Goal: Information Seeking & Learning: Learn about a topic

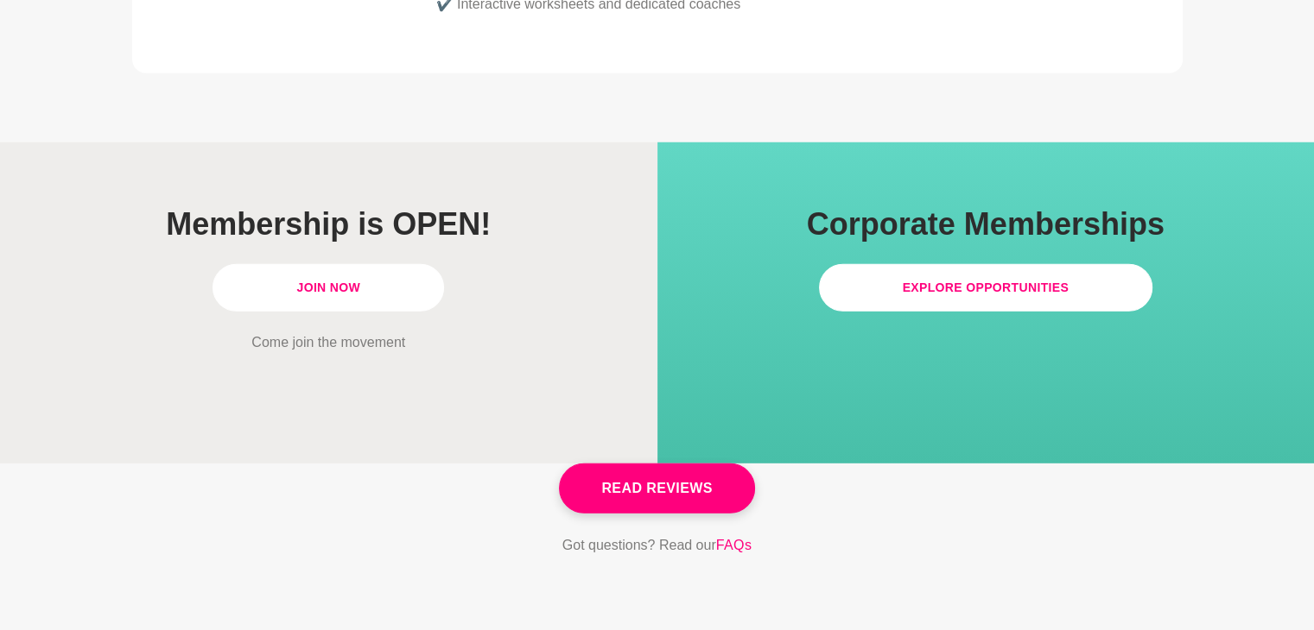
scroll to position [5096, 0]
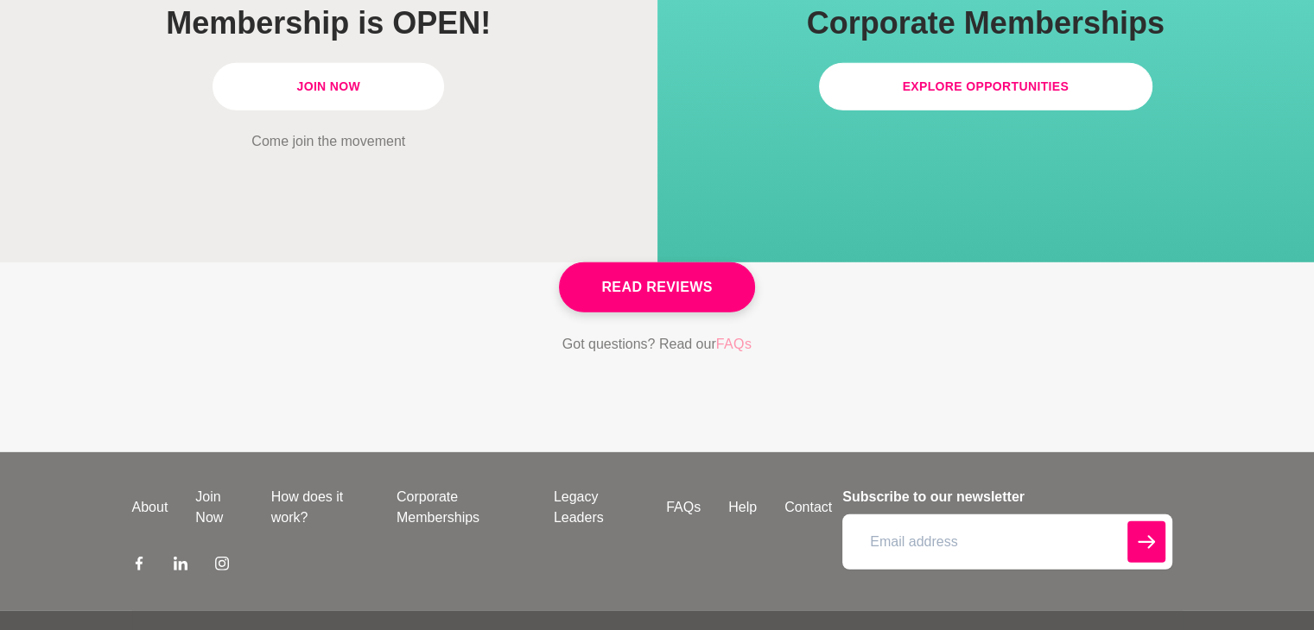
click at [735, 333] on link "FAQs" at bounding box center [734, 344] width 36 height 22
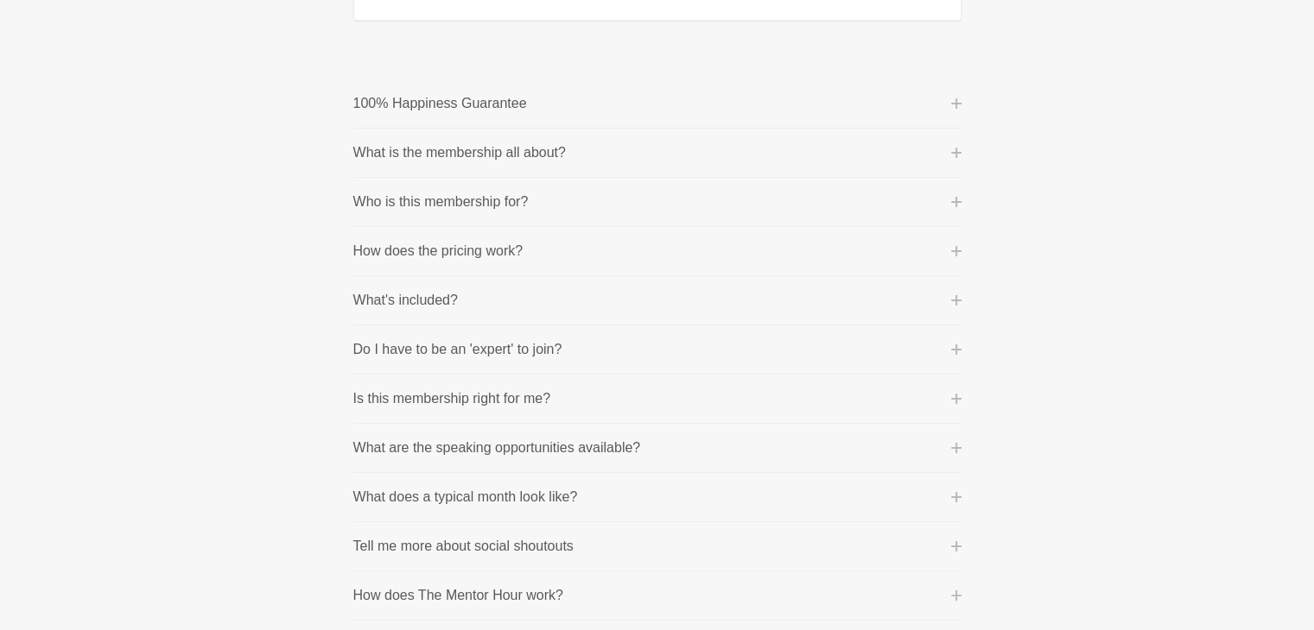
scroll to position [259, 0]
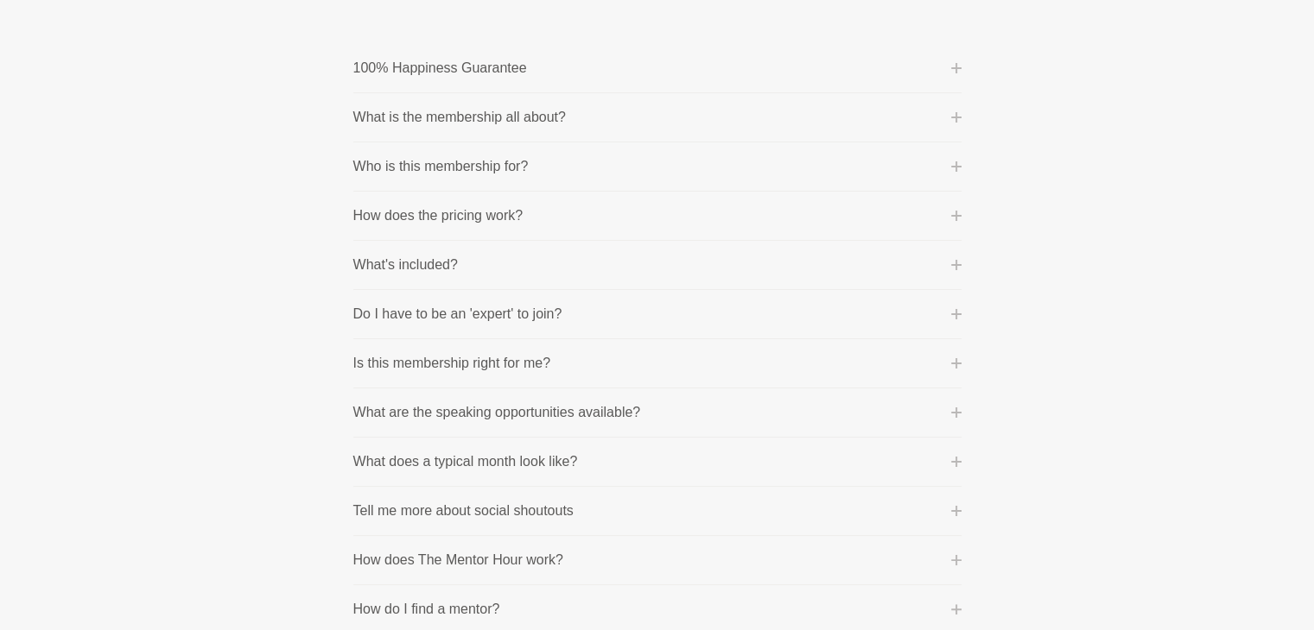
click at [510, 167] on p "Who is this membership for?" at bounding box center [440, 166] width 175 height 21
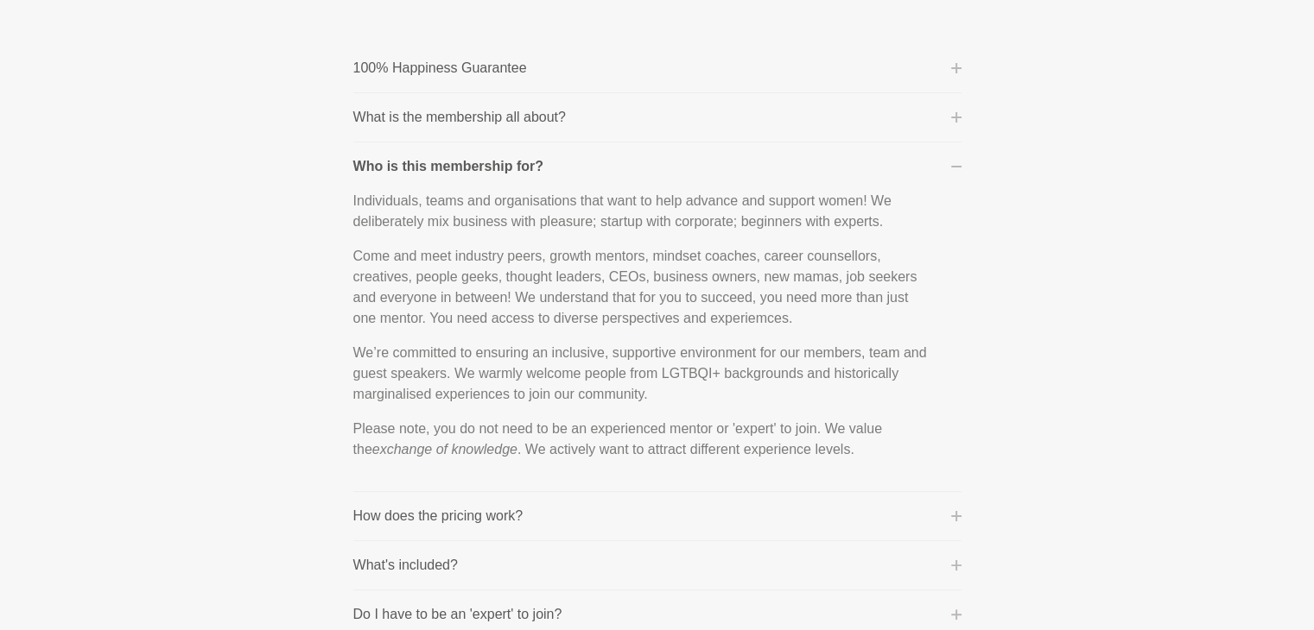
click at [516, 117] on p "What is the membership all about?" at bounding box center [459, 117] width 212 height 21
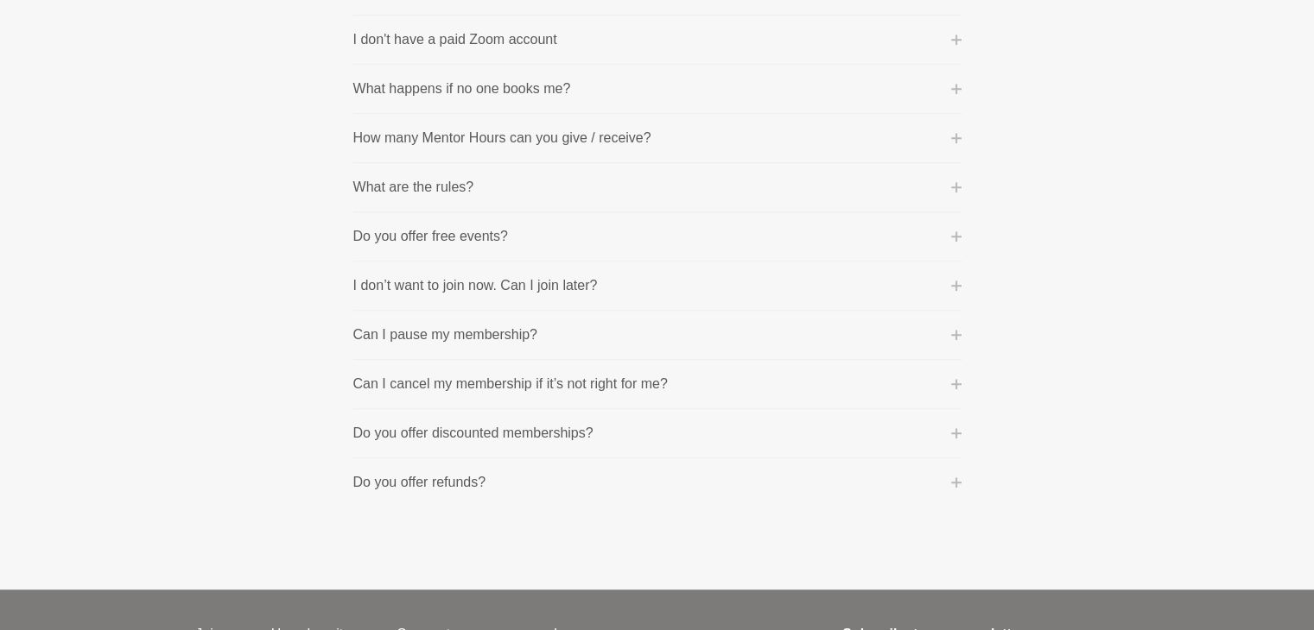
scroll to position [1555, 0]
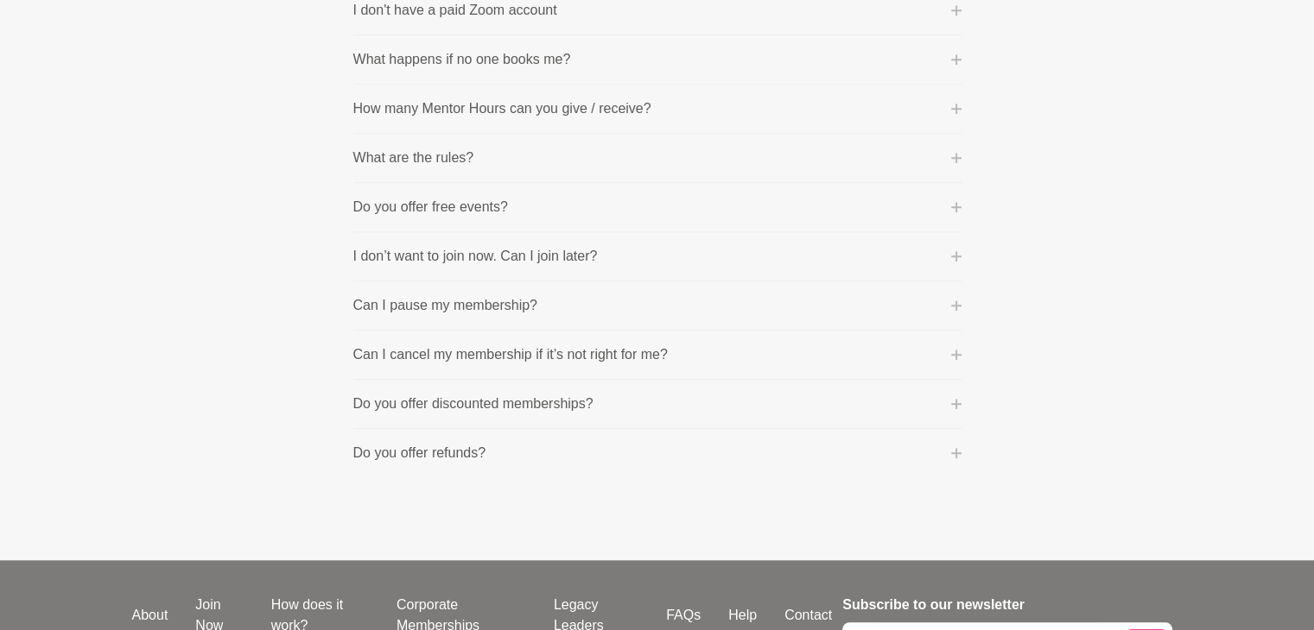
click at [950, 246] on button "I don’t want to join now. Can I join later?" at bounding box center [657, 256] width 608 height 21
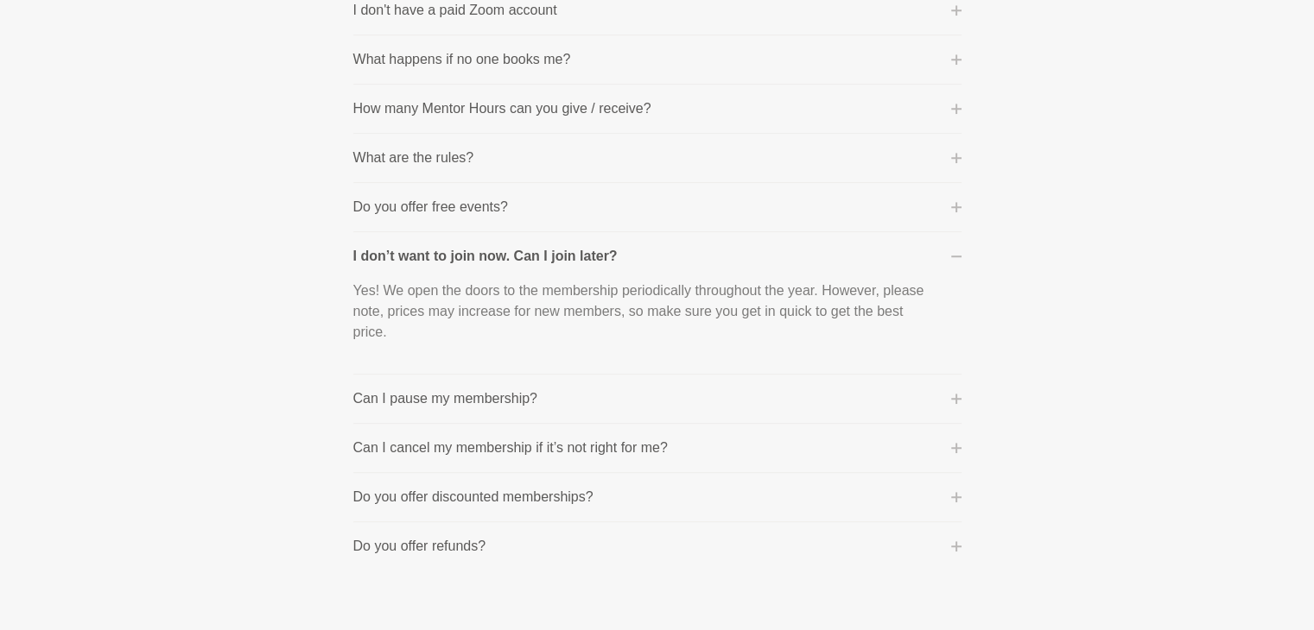
click at [954, 267] on div "Yes! We open the doors to the membership periodically throughout the year. Howe…" at bounding box center [657, 313] width 608 height 93
click at [953, 246] on button "I don’t want to join now. Can I join later?" at bounding box center [657, 256] width 608 height 21
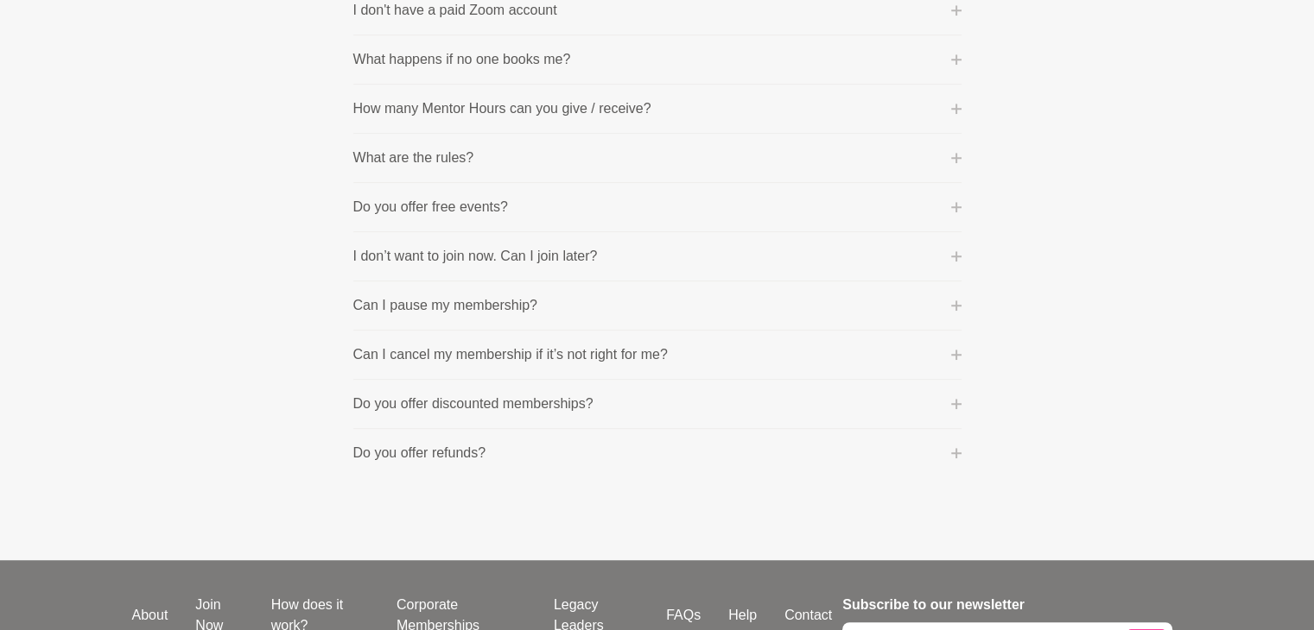
click at [577, 394] on p "Do you offer discounted memberships?" at bounding box center [473, 404] width 240 height 21
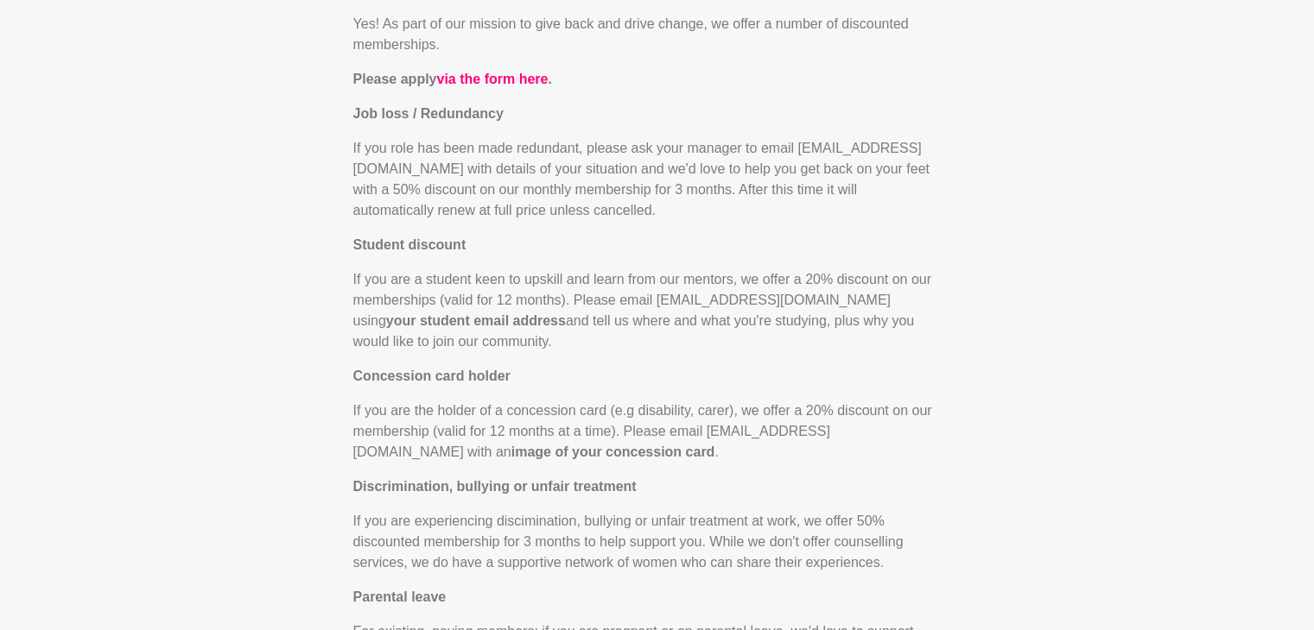
scroll to position [1389, 0]
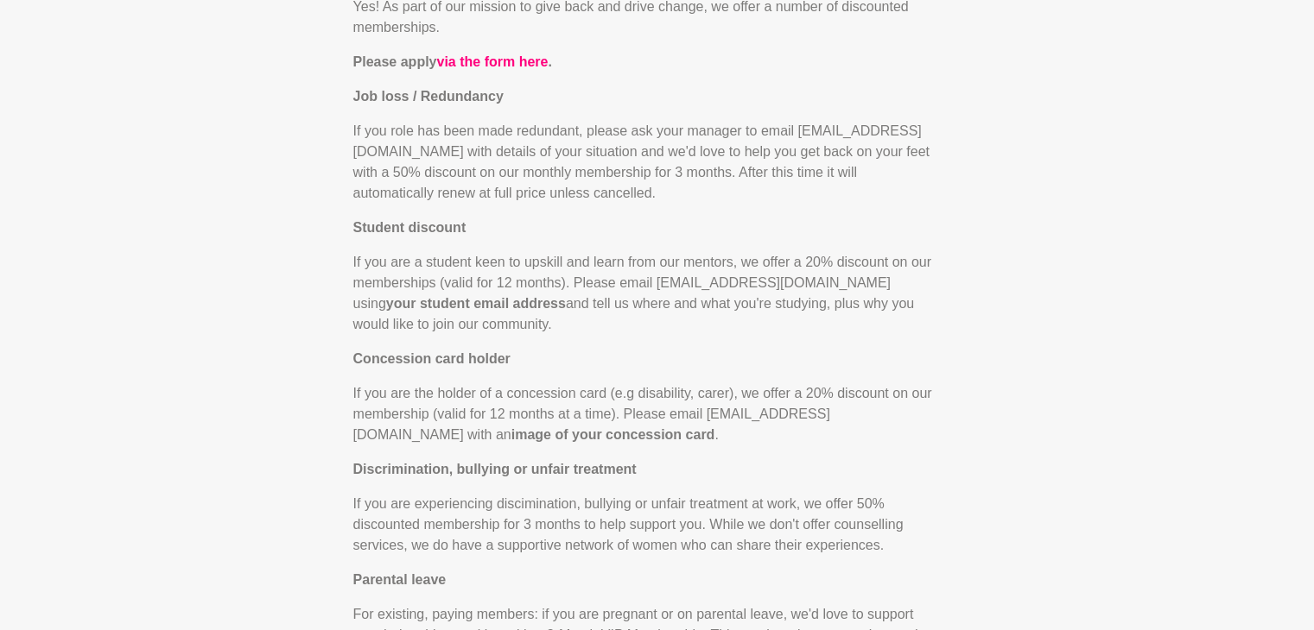
click at [771, 263] on p "If you are a student keen to upskill and learn from our mentors, we offer a 20%…" at bounding box center [643, 293] width 580 height 83
drag, startPoint x: 656, startPoint y: 277, endPoint x: 828, endPoint y: 271, distance: 172.0
click at [828, 271] on p "If you are a student keen to upskill and learn from our mentors, we offer a 20%…" at bounding box center [643, 293] width 580 height 83
copy p "[EMAIL_ADDRESS][DOMAIN_NAME]"
click at [713, 314] on p "If you are a student keen to upskill and learn from our mentors, we offer a 20%…" at bounding box center [643, 293] width 580 height 83
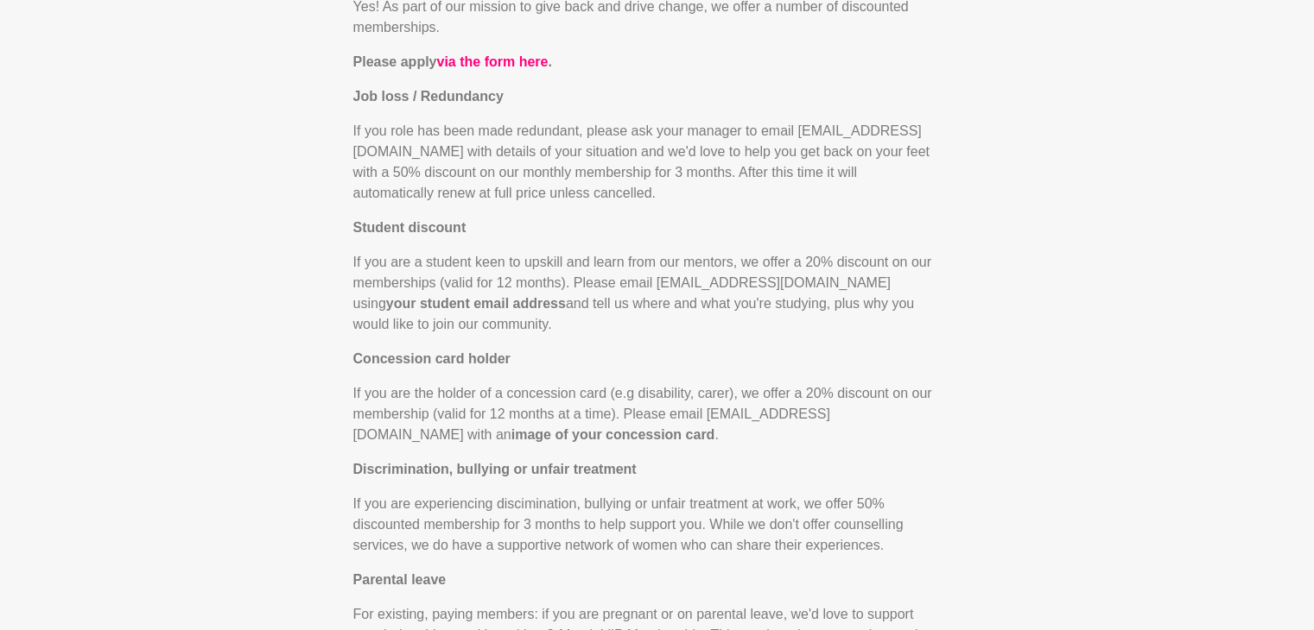
click at [494, 377] on div "Yes! As part of our mission to give back and drive change, we offer a number of…" at bounding box center [643, 353] width 580 height 712
click at [660, 286] on p "If you are a student keen to upskill and learn from our mentors, we offer a 20%…" at bounding box center [643, 293] width 580 height 83
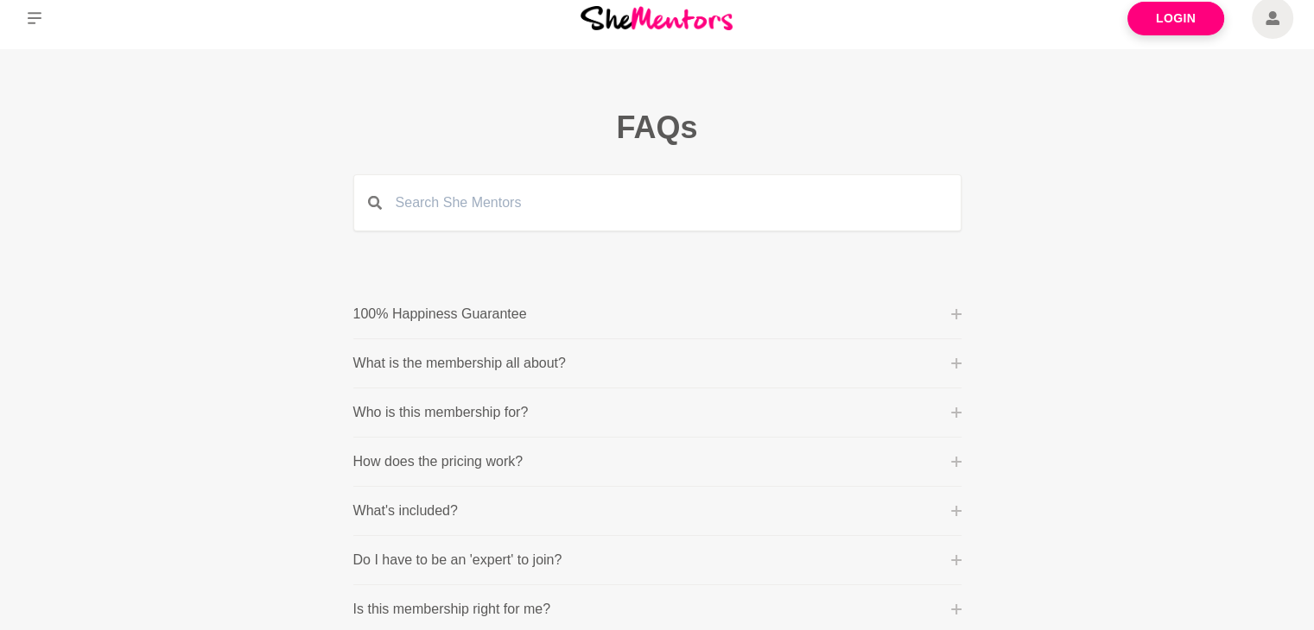
scroll to position [0, 0]
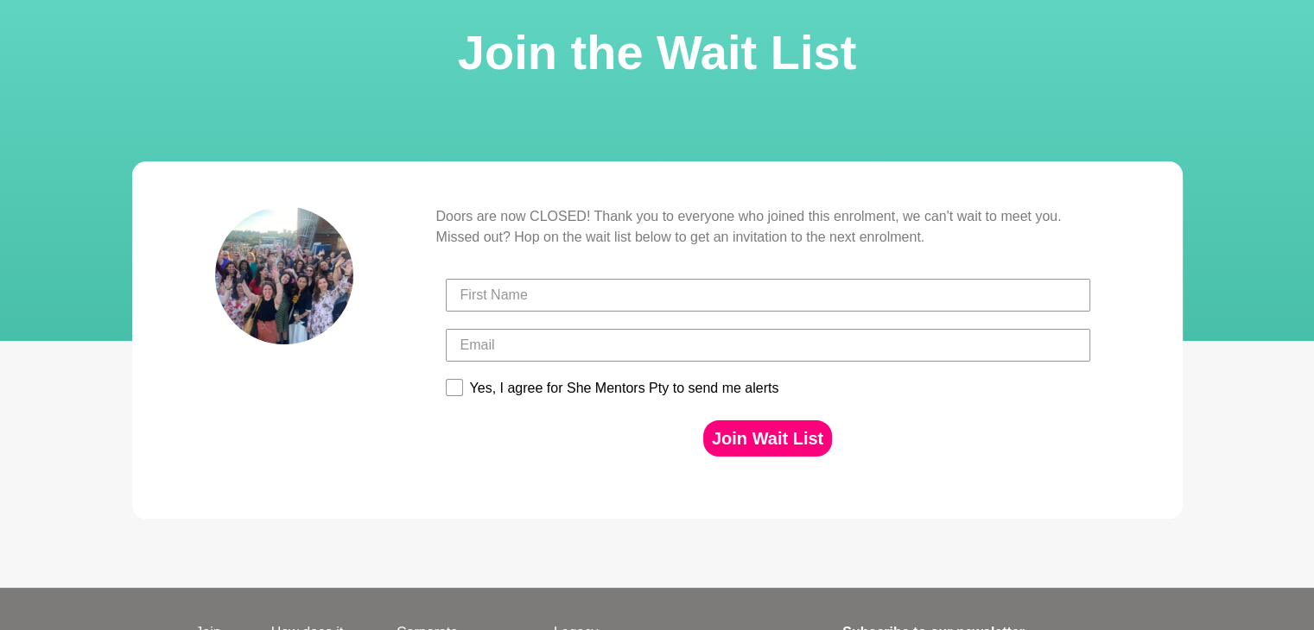
scroll to position [173, 0]
